Goal: Check status

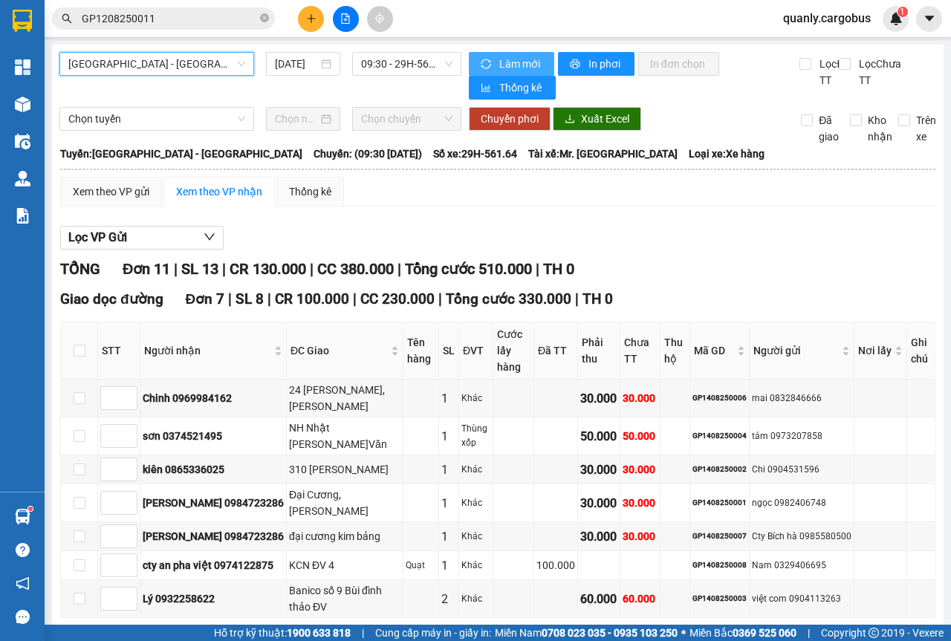
click at [510, 56] on span "Làm mới" at bounding box center [520, 64] width 43 height 16
click at [444, 57] on span "09:30 - 29H-561.64" at bounding box center [406, 64] width 91 height 22
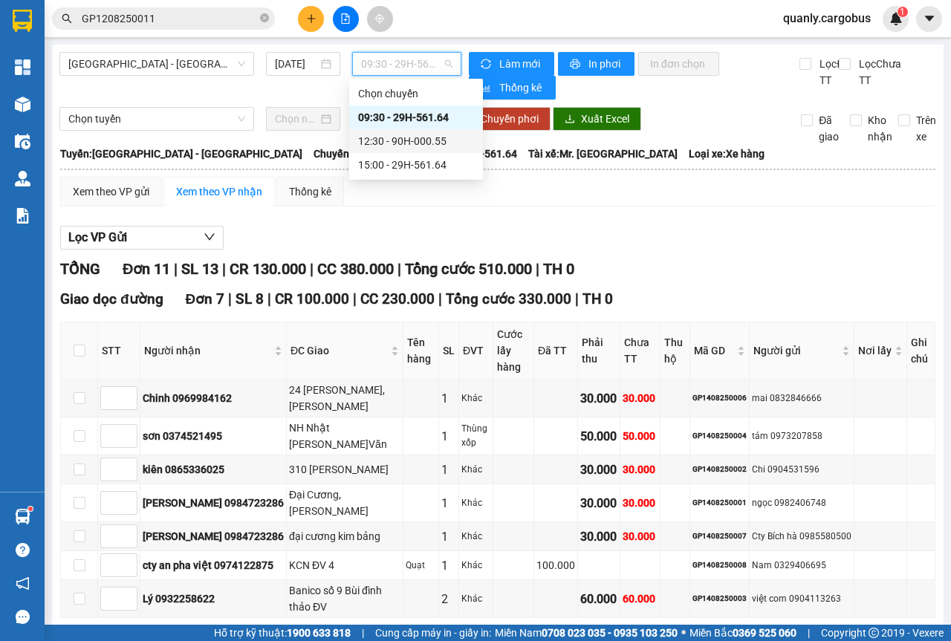
click at [386, 143] on div "12:30 - 90H-000.55" at bounding box center [416, 141] width 116 height 16
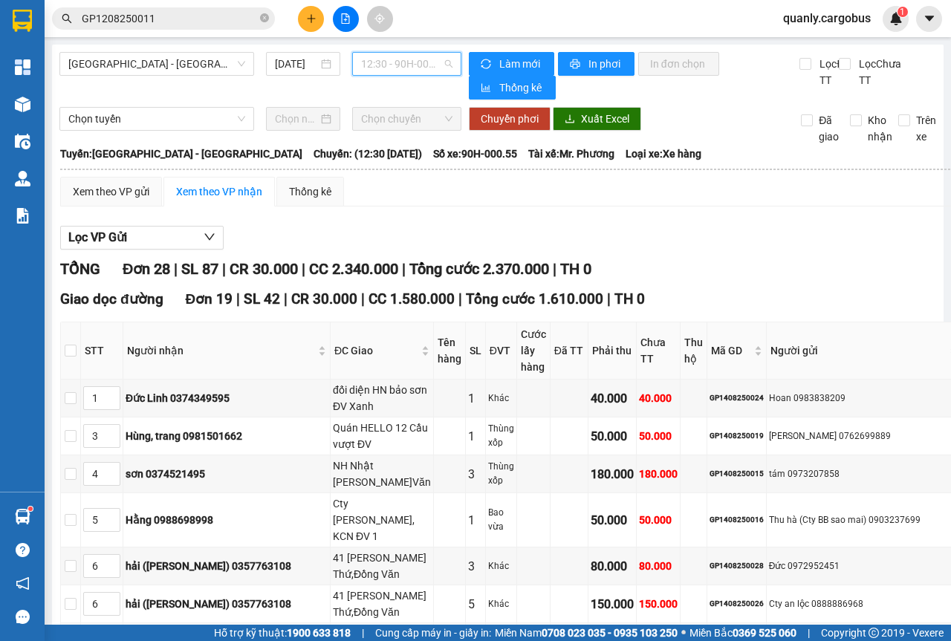
click at [447, 62] on div "12:30 - 90H-000.55" at bounding box center [406, 64] width 108 height 24
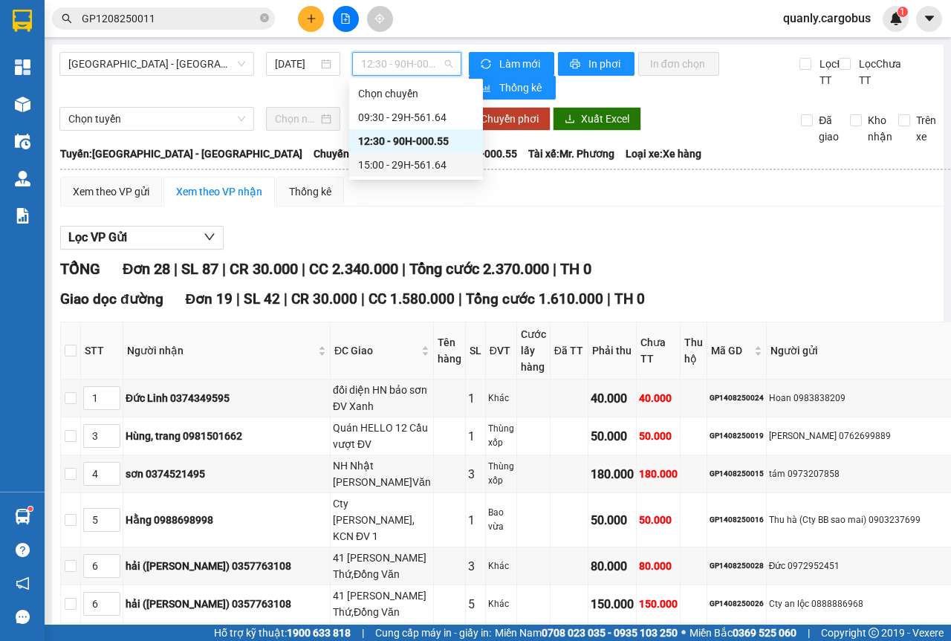
click at [417, 166] on div "15:00 - 29H-561.64" at bounding box center [416, 165] width 116 height 16
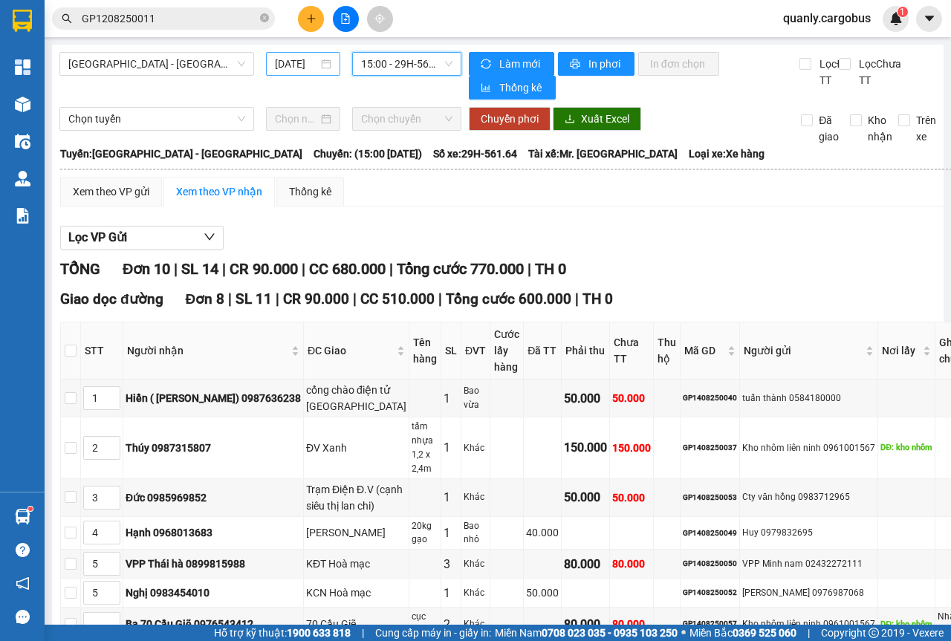
click at [325, 69] on div "[DATE]" at bounding box center [303, 64] width 56 height 16
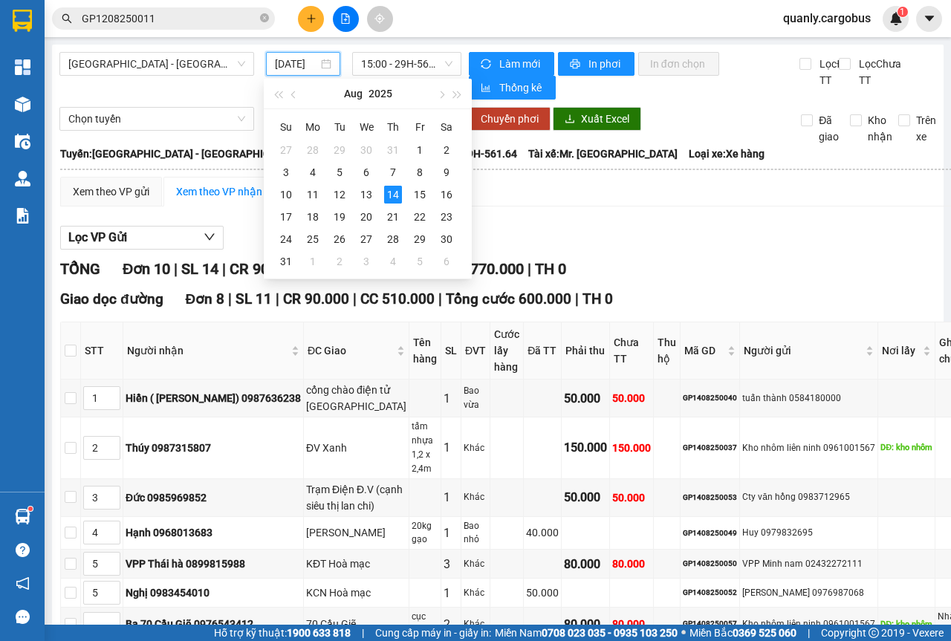
scroll to position [0, 10]
click at [365, 195] on div "13" at bounding box center [366, 195] width 18 height 18
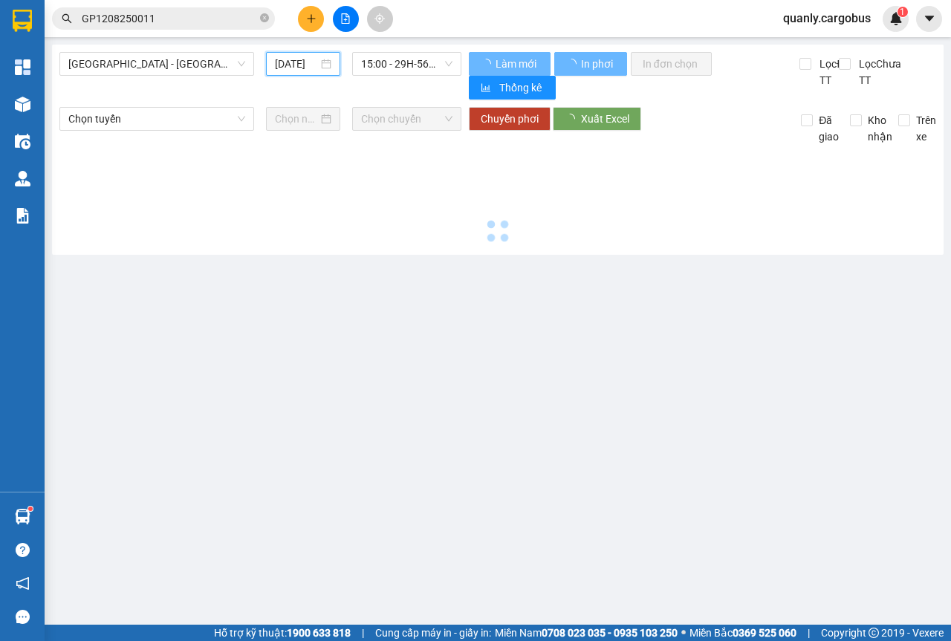
scroll to position [0, 10]
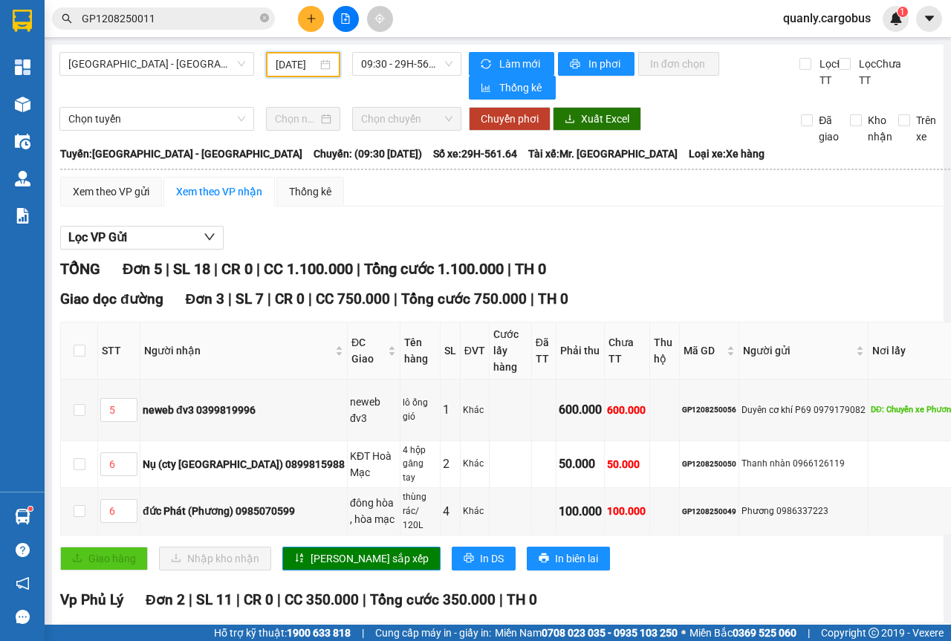
click at [327, 68] on div "[DATE]" at bounding box center [303, 64] width 55 height 16
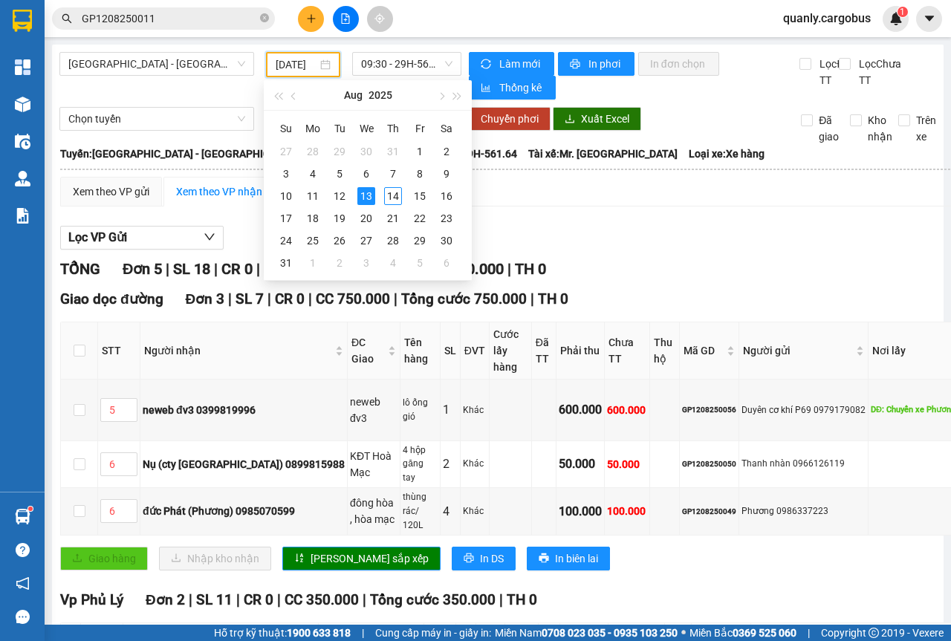
scroll to position [0, 12]
click at [343, 200] on div "12" at bounding box center [340, 196] width 18 height 18
type input "[DATE]"
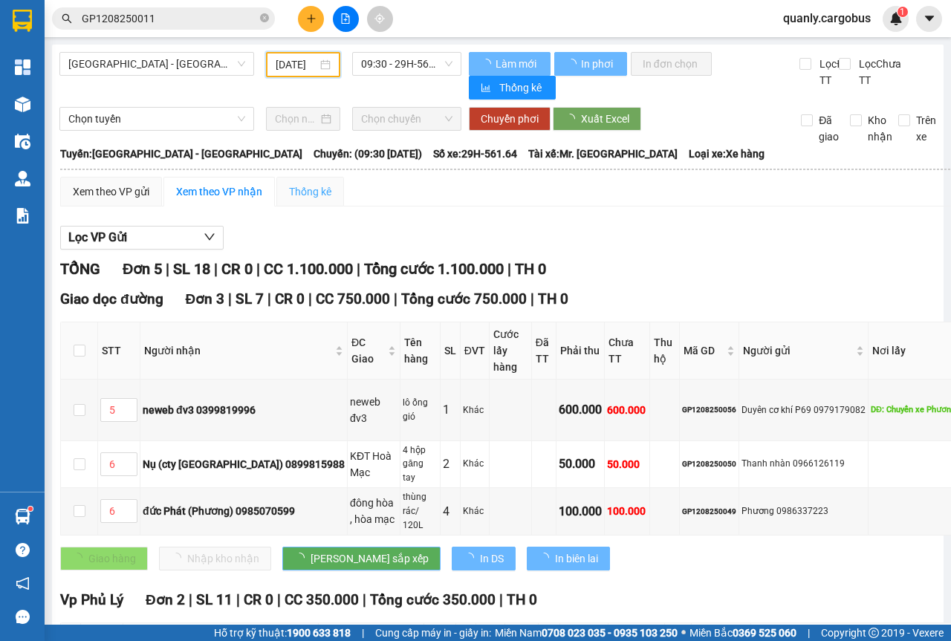
scroll to position [0, 11]
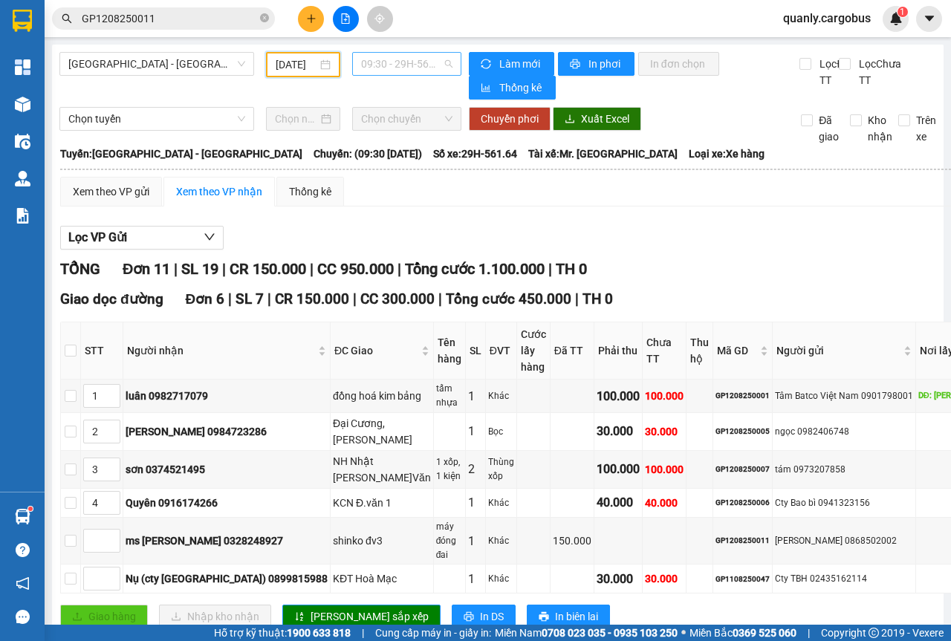
click at [442, 70] on span "09:30 - 29H-561.64" at bounding box center [406, 64] width 91 height 22
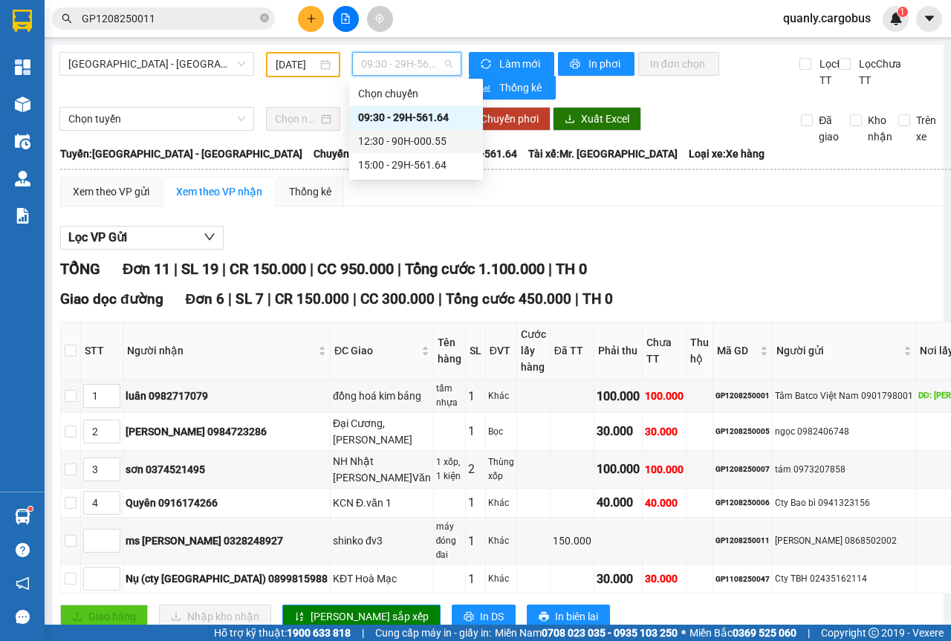
click at [403, 151] on div "12:30 - 90H-000.55" at bounding box center [416, 141] width 134 height 24
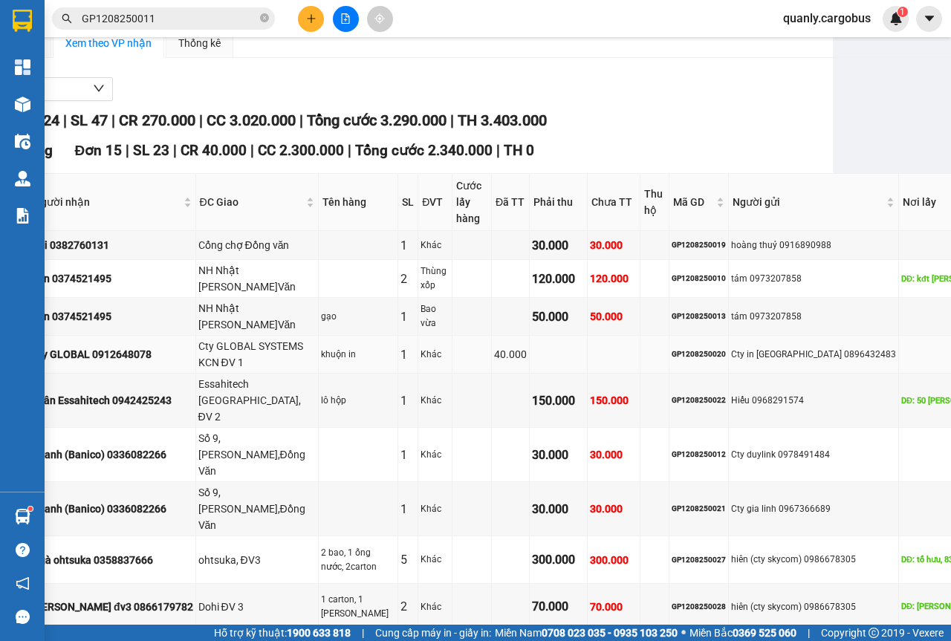
scroll to position [0, 111]
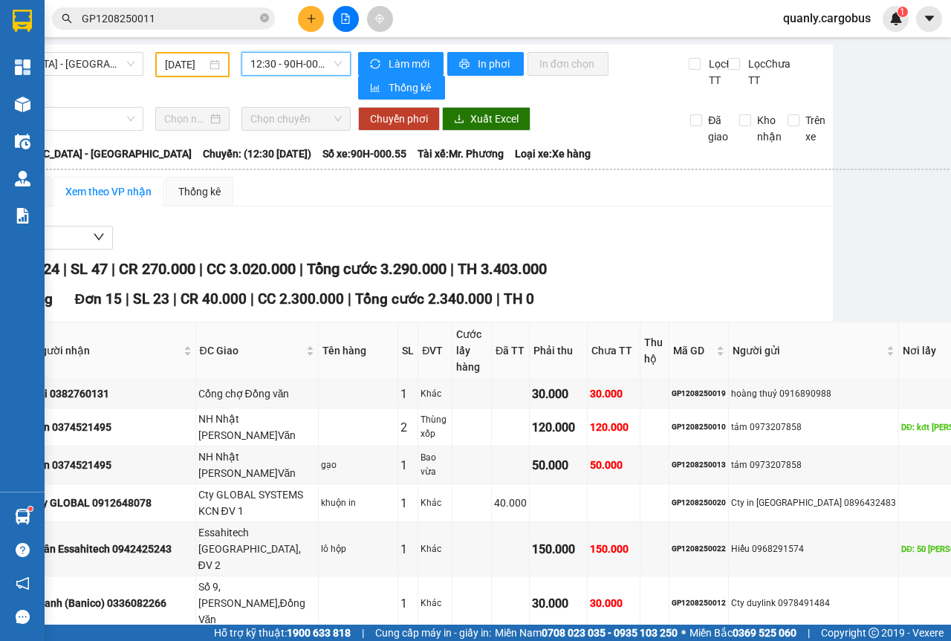
click at [338, 64] on div "12:30 - 90H-000.55" at bounding box center [295, 64] width 108 height 24
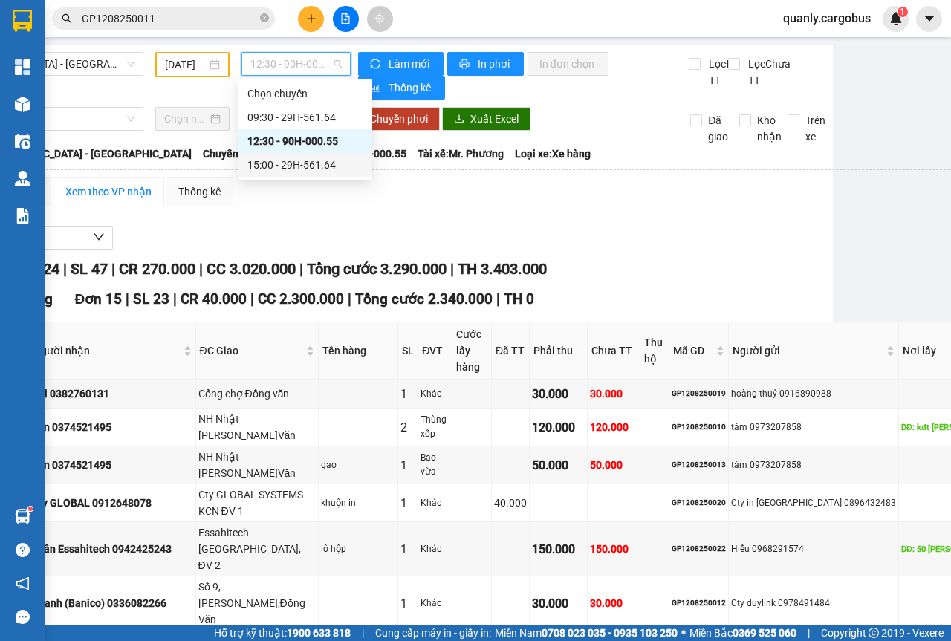
click at [327, 175] on div "15:00 - 29H-561.64" at bounding box center [305, 165] width 134 height 24
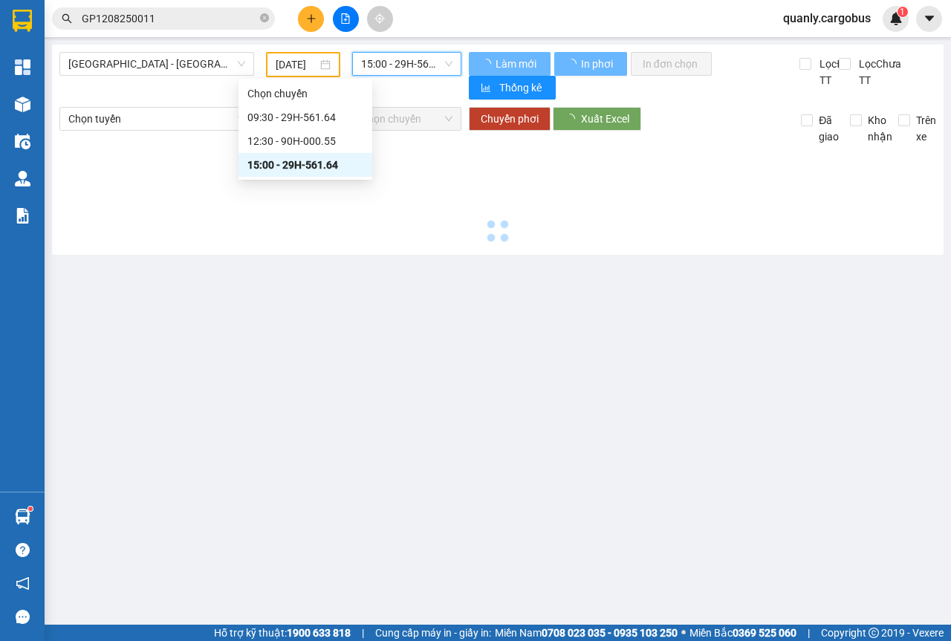
scroll to position [0, 0]
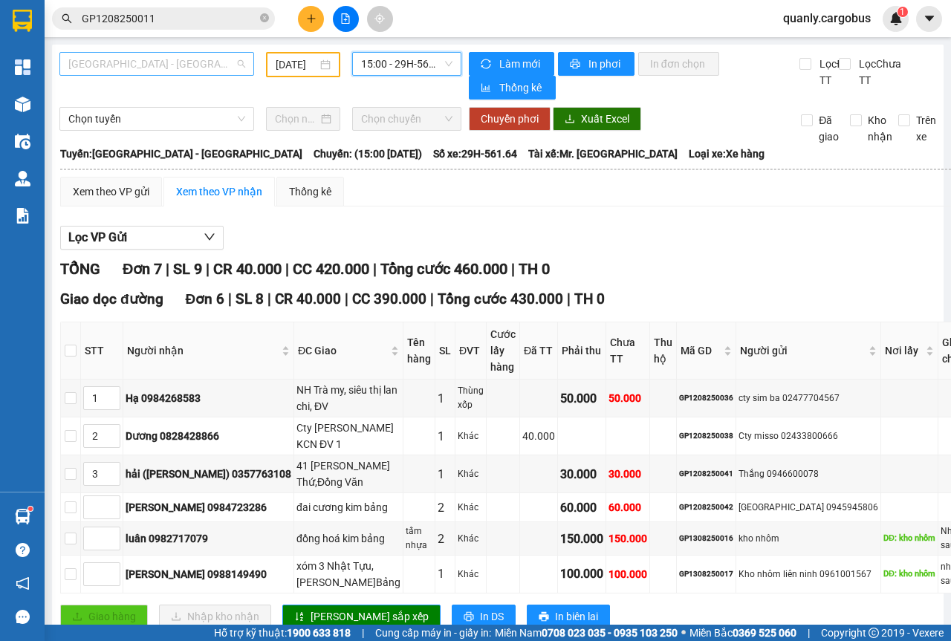
click at [236, 61] on span "[GEOGRAPHIC_DATA] - [GEOGRAPHIC_DATA]" at bounding box center [156, 64] width 177 height 22
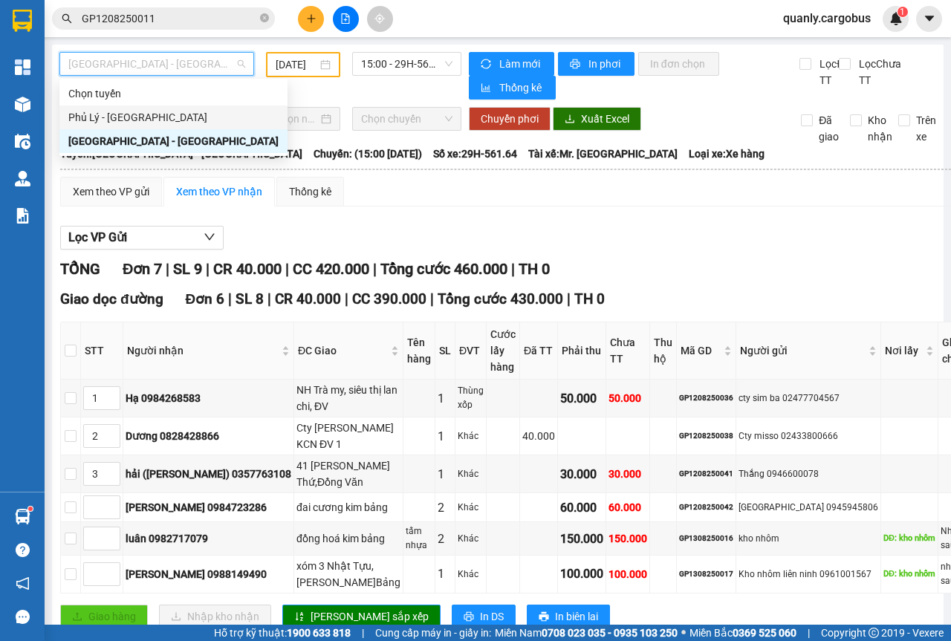
click at [112, 116] on div "Phủ Lý - [GEOGRAPHIC_DATA]" at bounding box center [173, 117] width 210 height 16
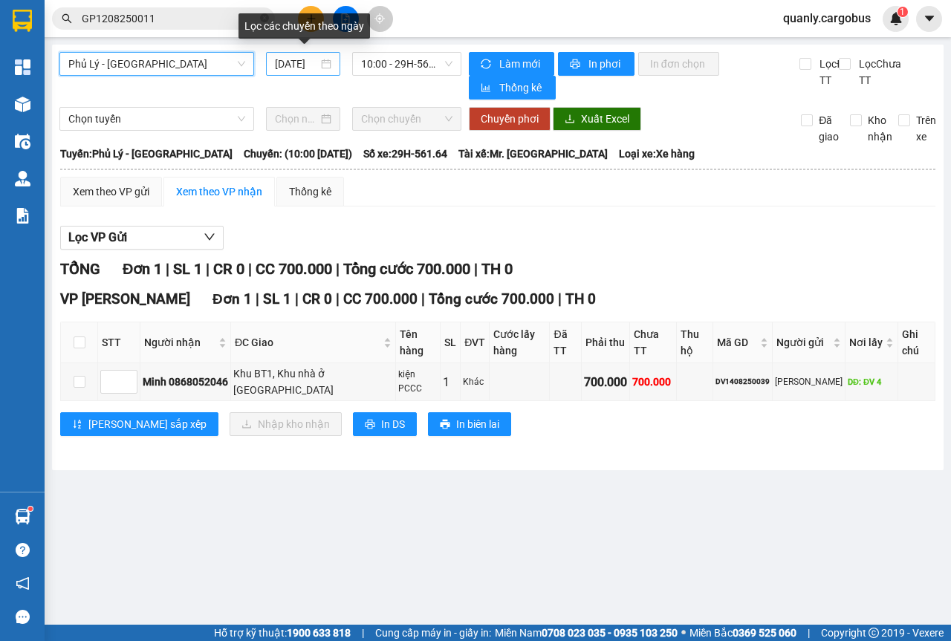
click at [331, 62] on div "[DATE]" at bounding box center [303, 64] width 56 height 16
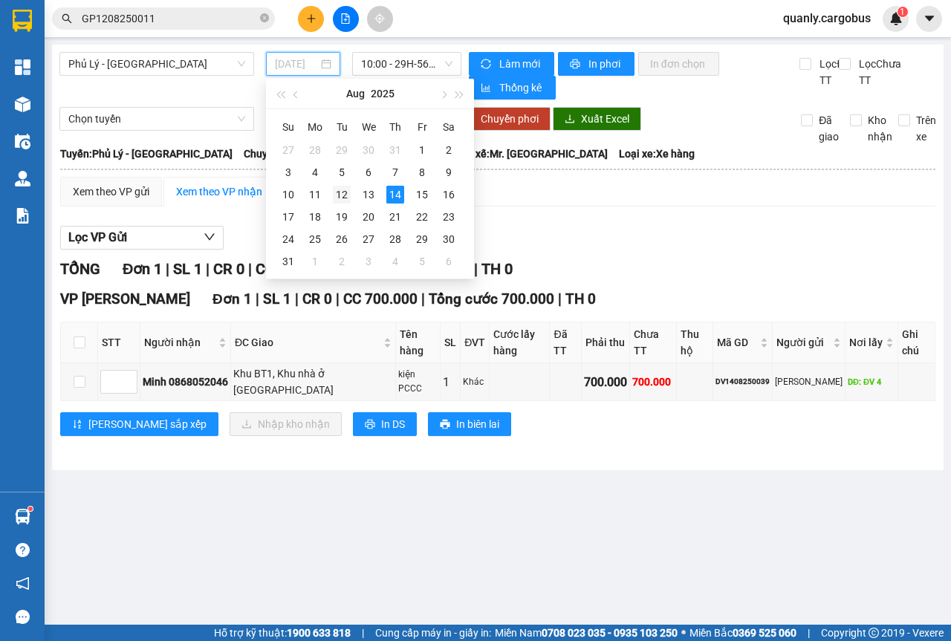
click at [341, 192] on div "12" at bounding box center [342, 195] width 18 height 18
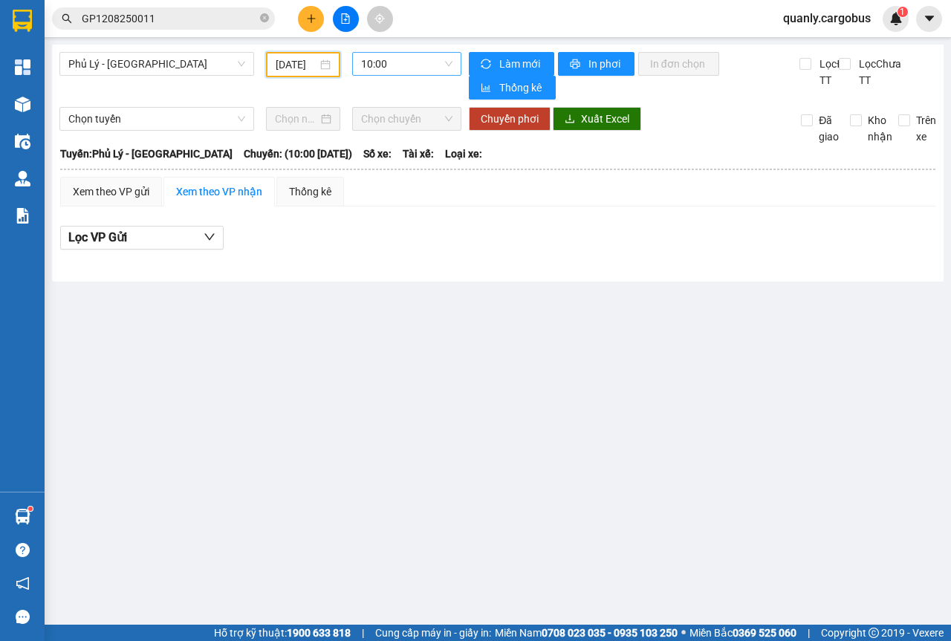
click at [445, 64] on span "10:00" at bounding box center [406, 64] width 91 height 22
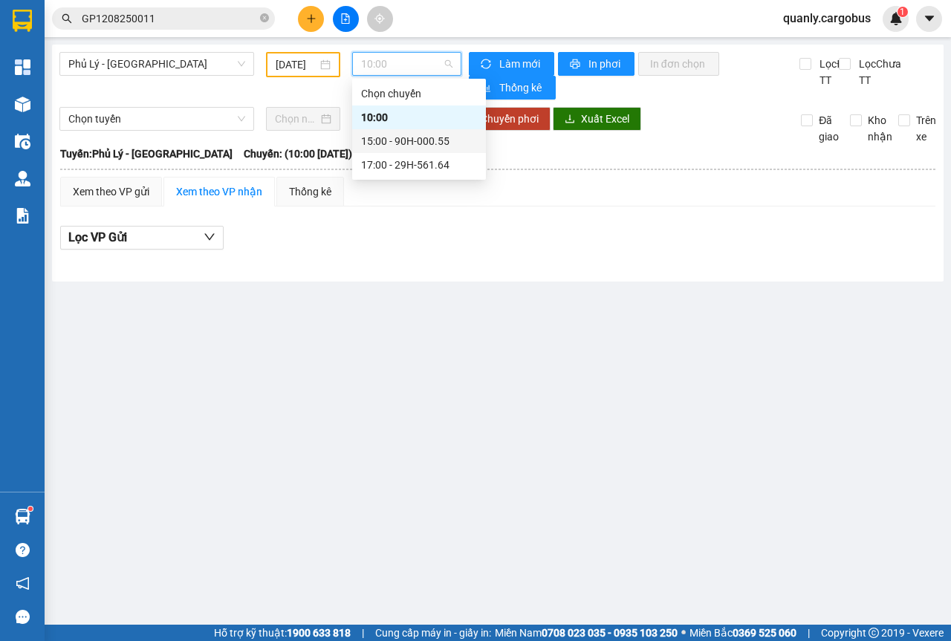
click at [414, 143] on div "15:00 - 90H-000.55" at bounding box center [419, 141] width 116 height 16
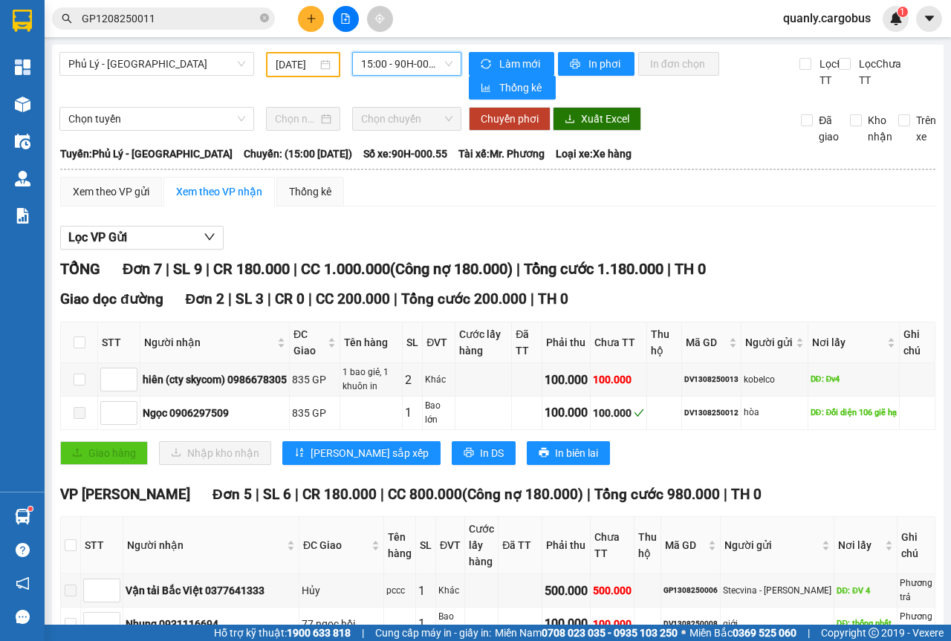
click at [447, 68] on div "15:00 - 90H-000.55" at bounding box center [406, 64] width 108 height 24
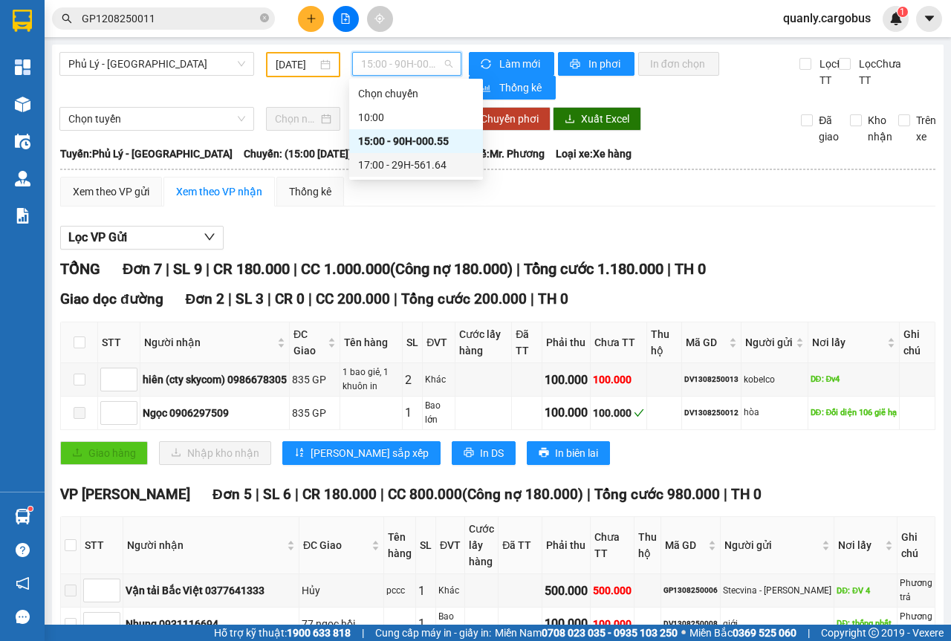
click at [414, 172] on div "17:00 - 29H-561.64" at bounding box center [416, 165] width 116 height 16
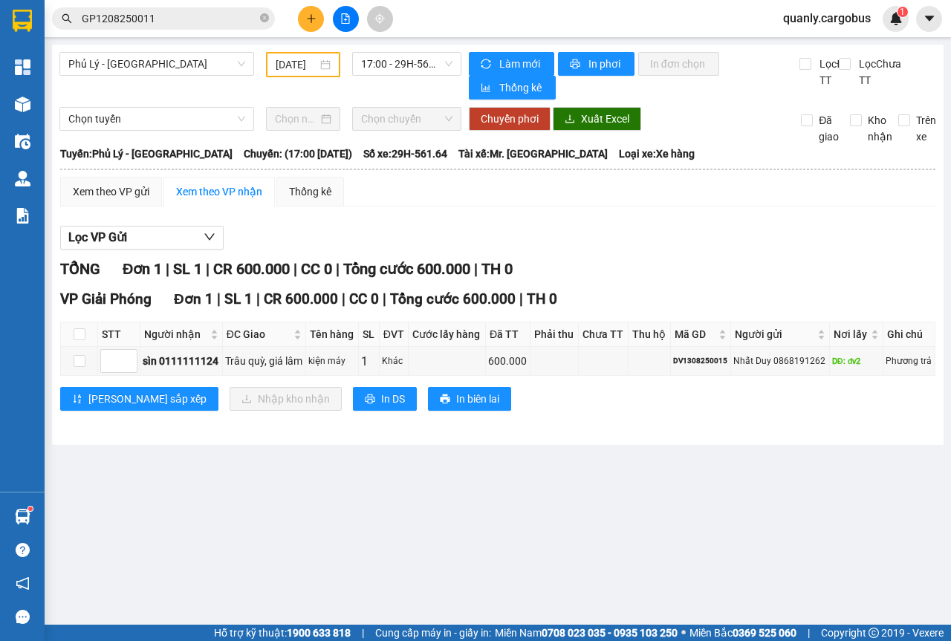
click at [330, 69] on div "[DATE]" at bounding box center [303, 64] width 55 height 16
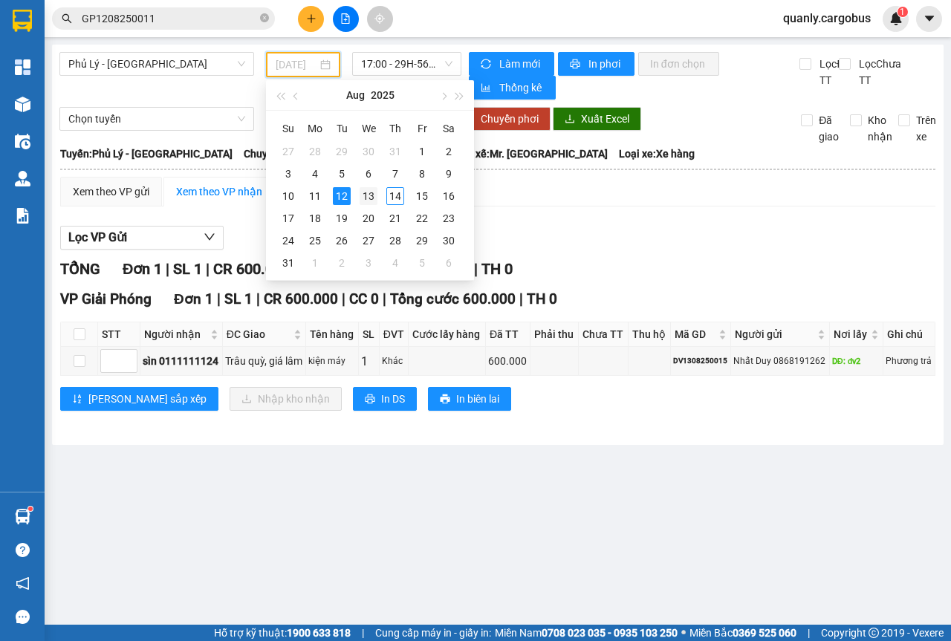
click at [371, 198] on div "13" at bounding box center [369, 196] width 18 height 18
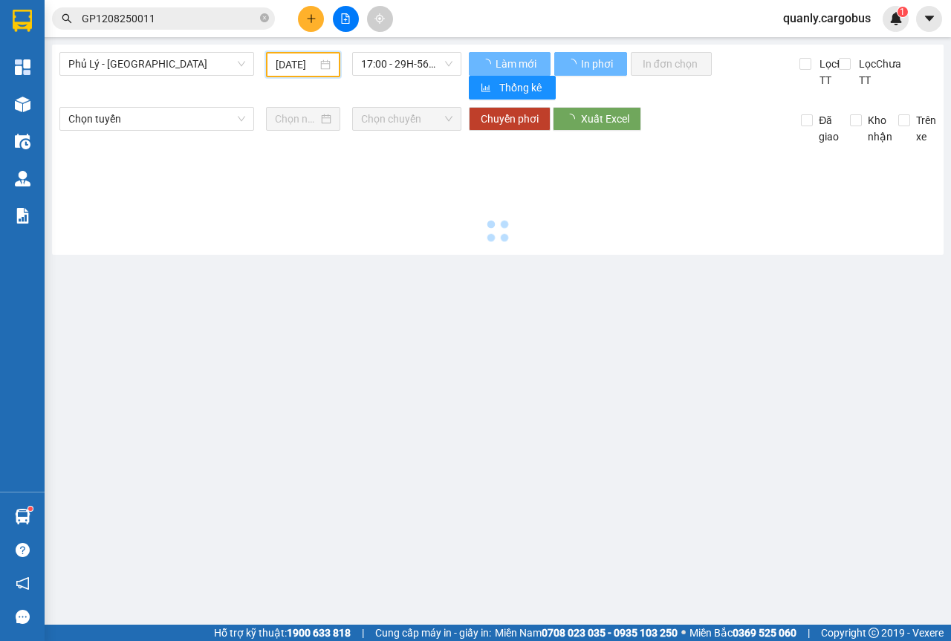
type input "[DATE]"
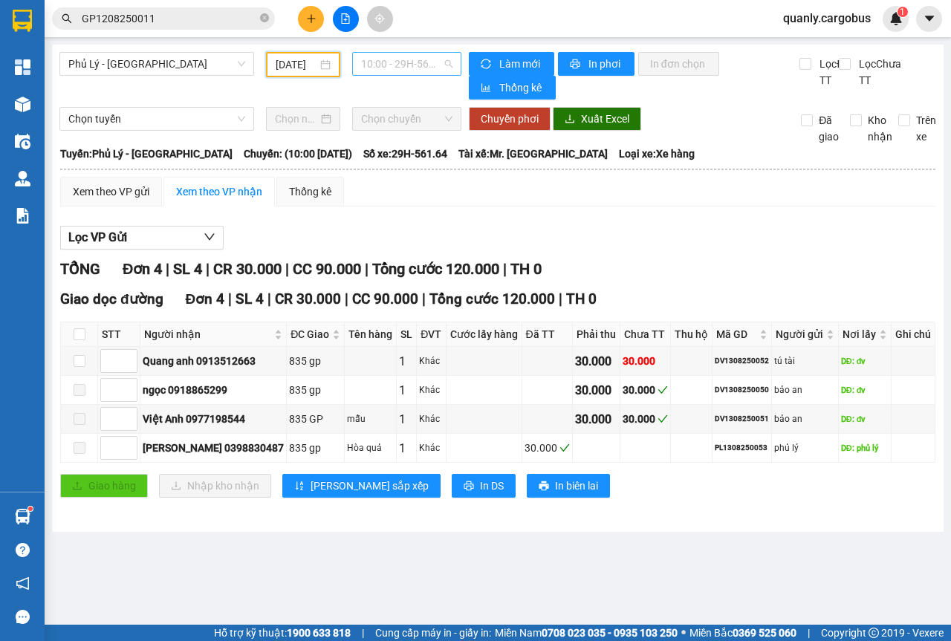
click at [447, 62] on span "10:00 - 29H-561.64" at bounding box center [406, 64] width 91 height 22
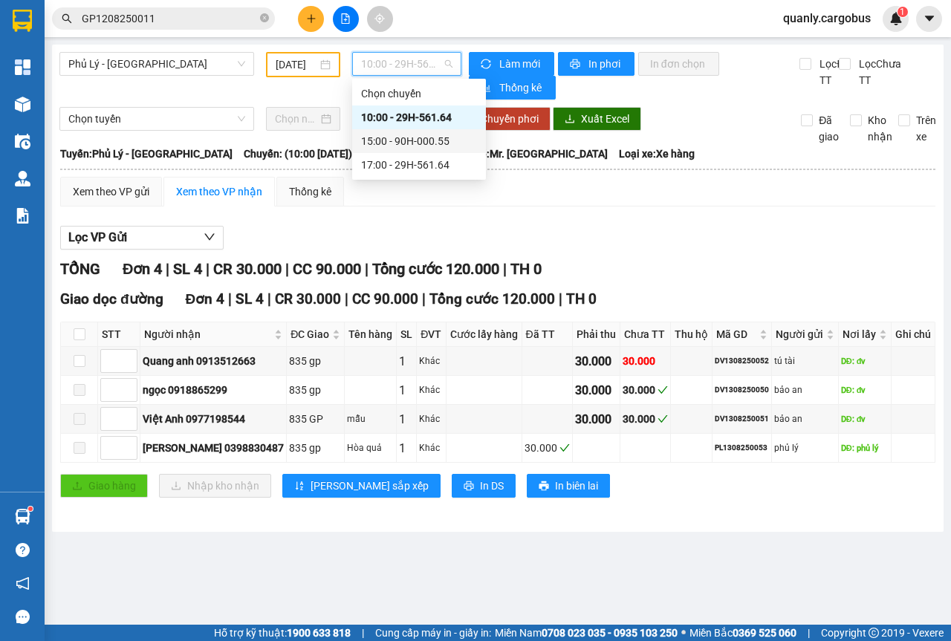
click at [418, 139] on div "15:00 - 90H-000.55" at bounding box center [419, 141] width 116 height 16
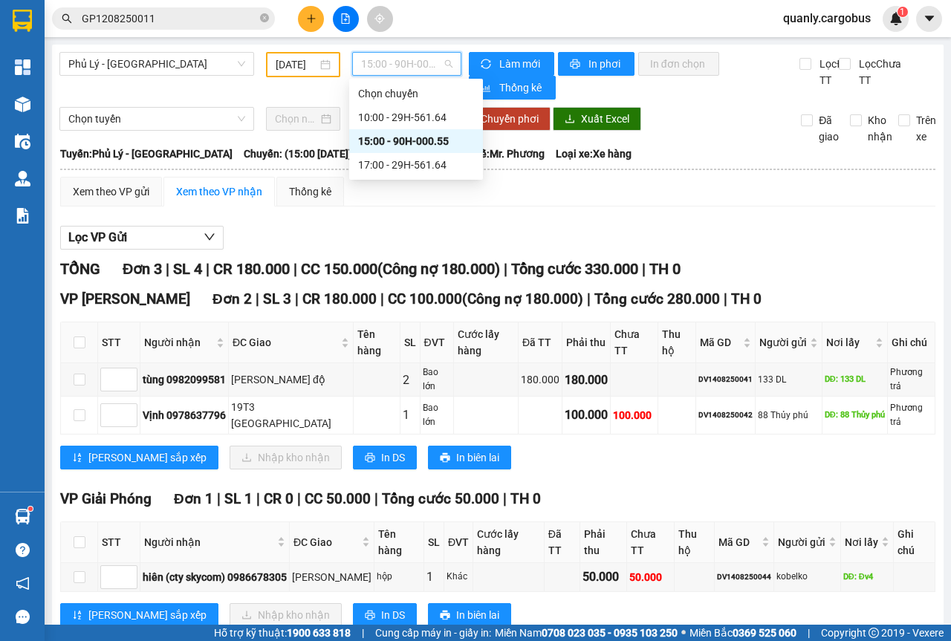
click at [448, 62] on div "15:00 - 90H-000.55" at bounding box center [406, 64] width 108 height 24
click at [397, 168] on div "17:00 - 29H-561.64" at bounding box center [416, 165] width 116 height 16
